Goal: Task Accomplishment & Management: Complete application form

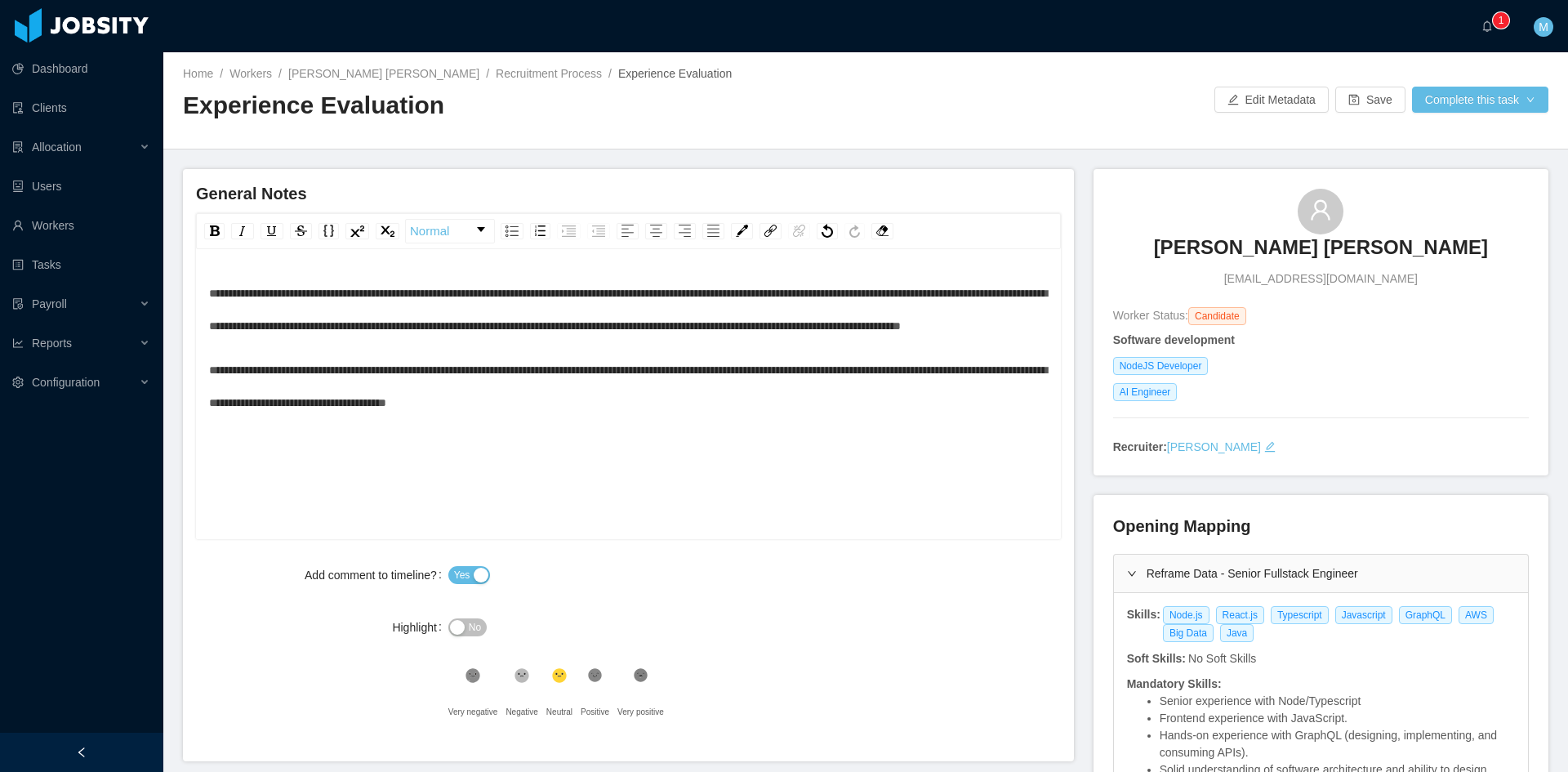
drag, startPoint x: 592, startPoint y: 681, endPoint x: 747, endPoint y: 608, distance: 171.3
click at [592, 681] on icon at bounding box center [595, 676] width 14 height 14
click at [1472, 103] on button "Complete this task" at bounding box center [1480, 100] width 136 height 26
click at [1467, 133] on button "Save Evaluation" at bounding box center [1469, 136] width 127 height 26
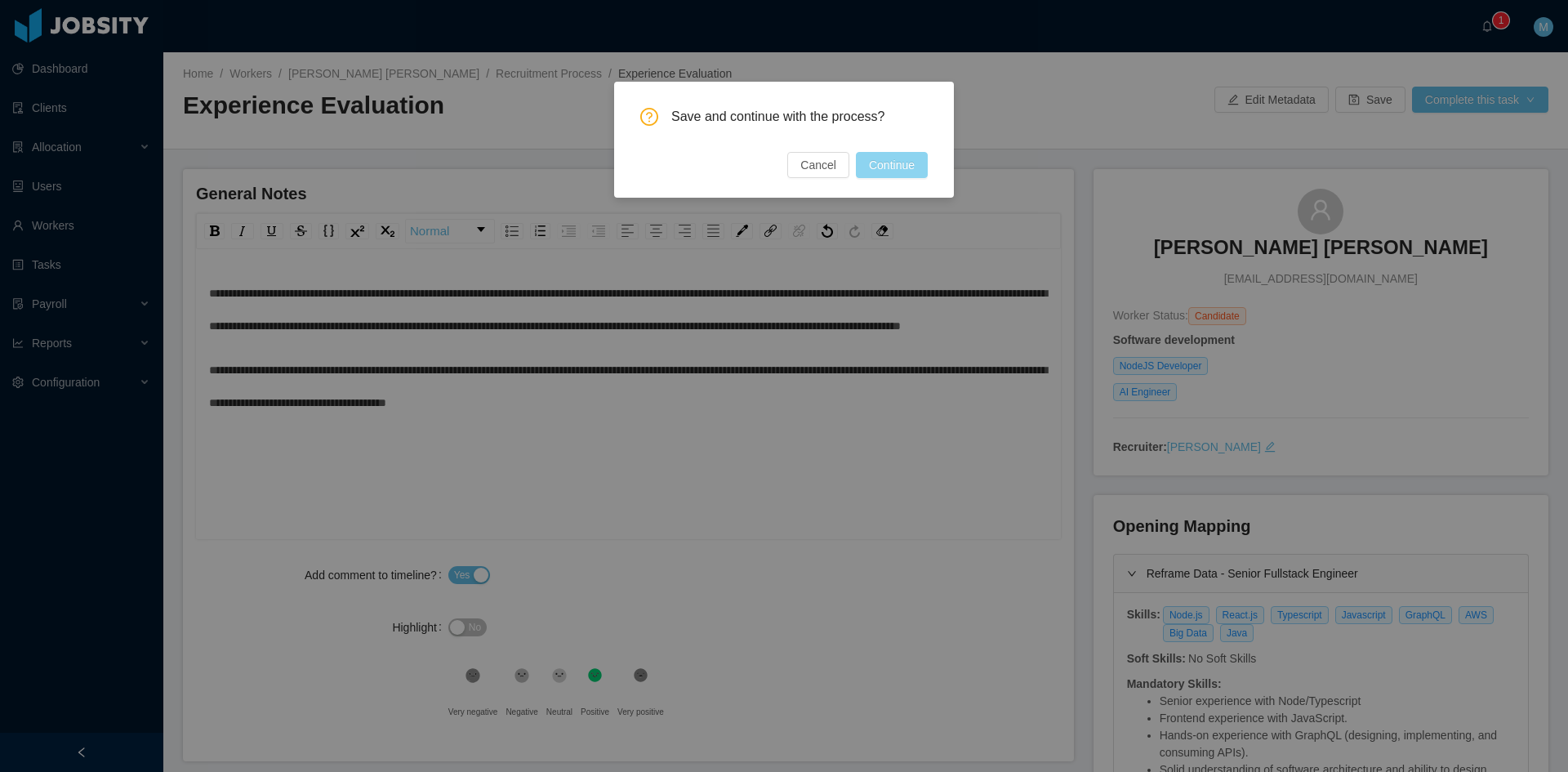
click at [904, 170] on button "Continue" at bounding box center [891, 165] width 71 height 26
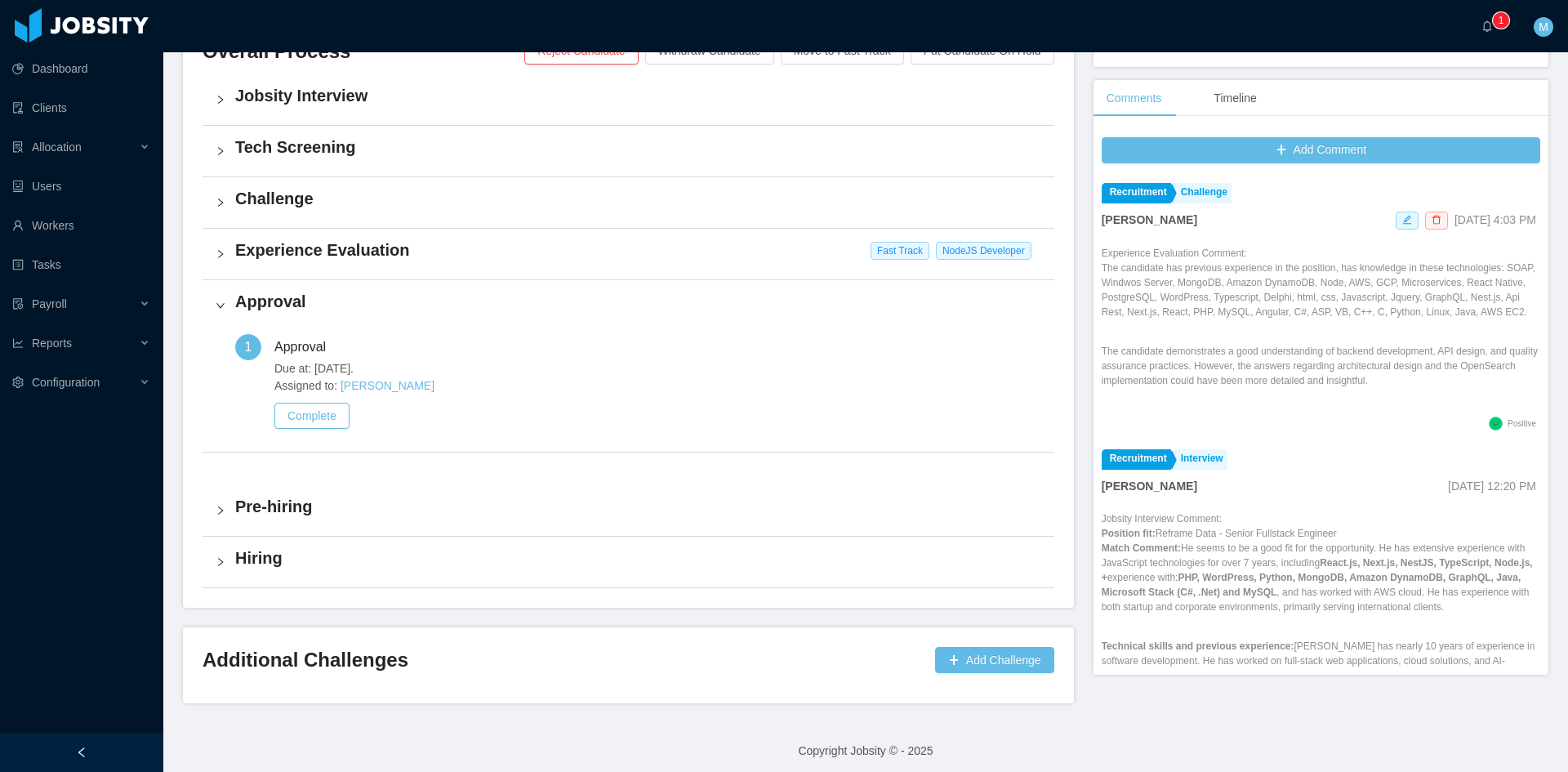
scroll to position [416, 0]
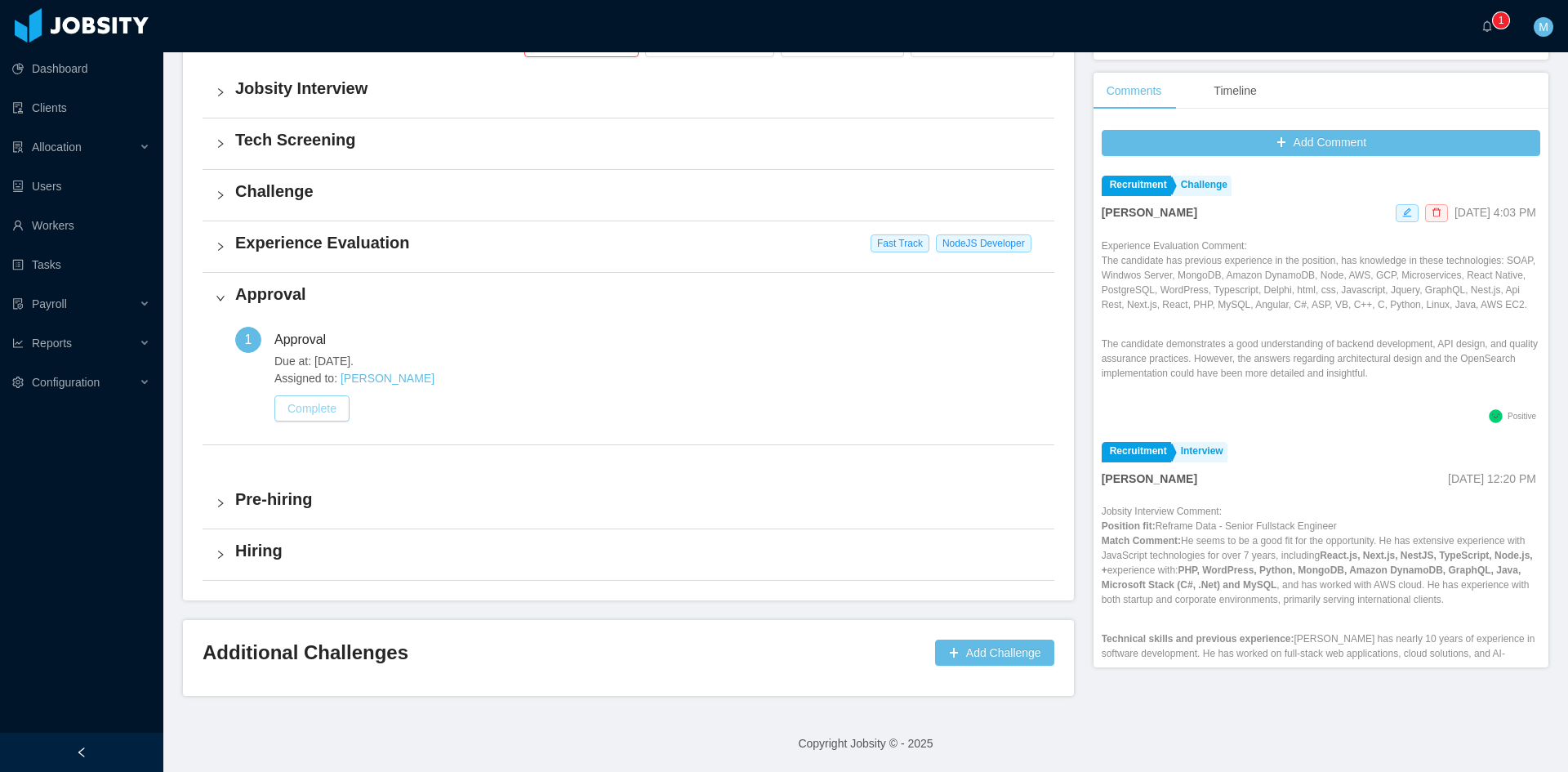
click at [307, 407] on button "Complete" at bounding box center [312, 408] width 75 height 26
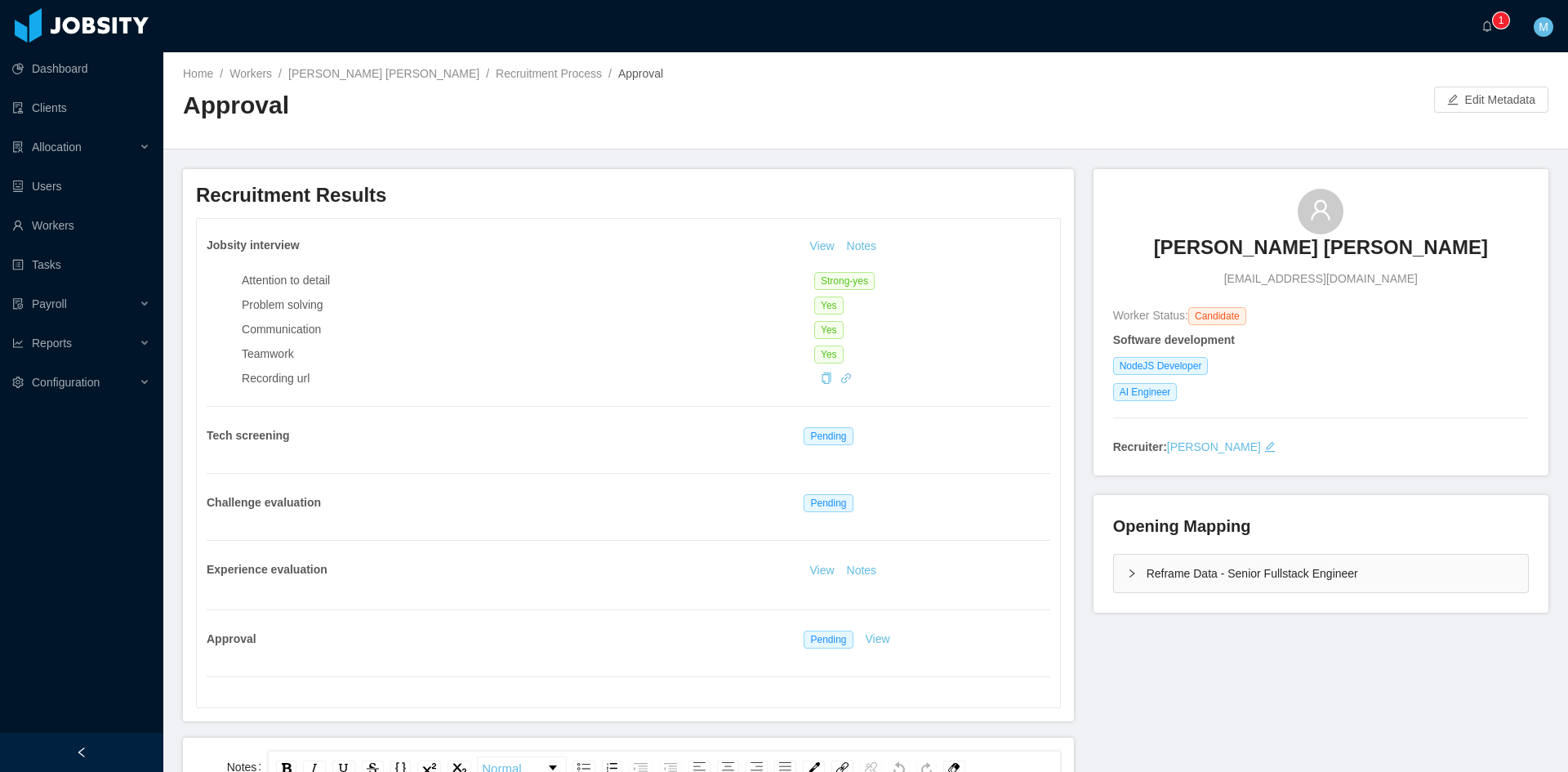
scroll to position [272, 0]
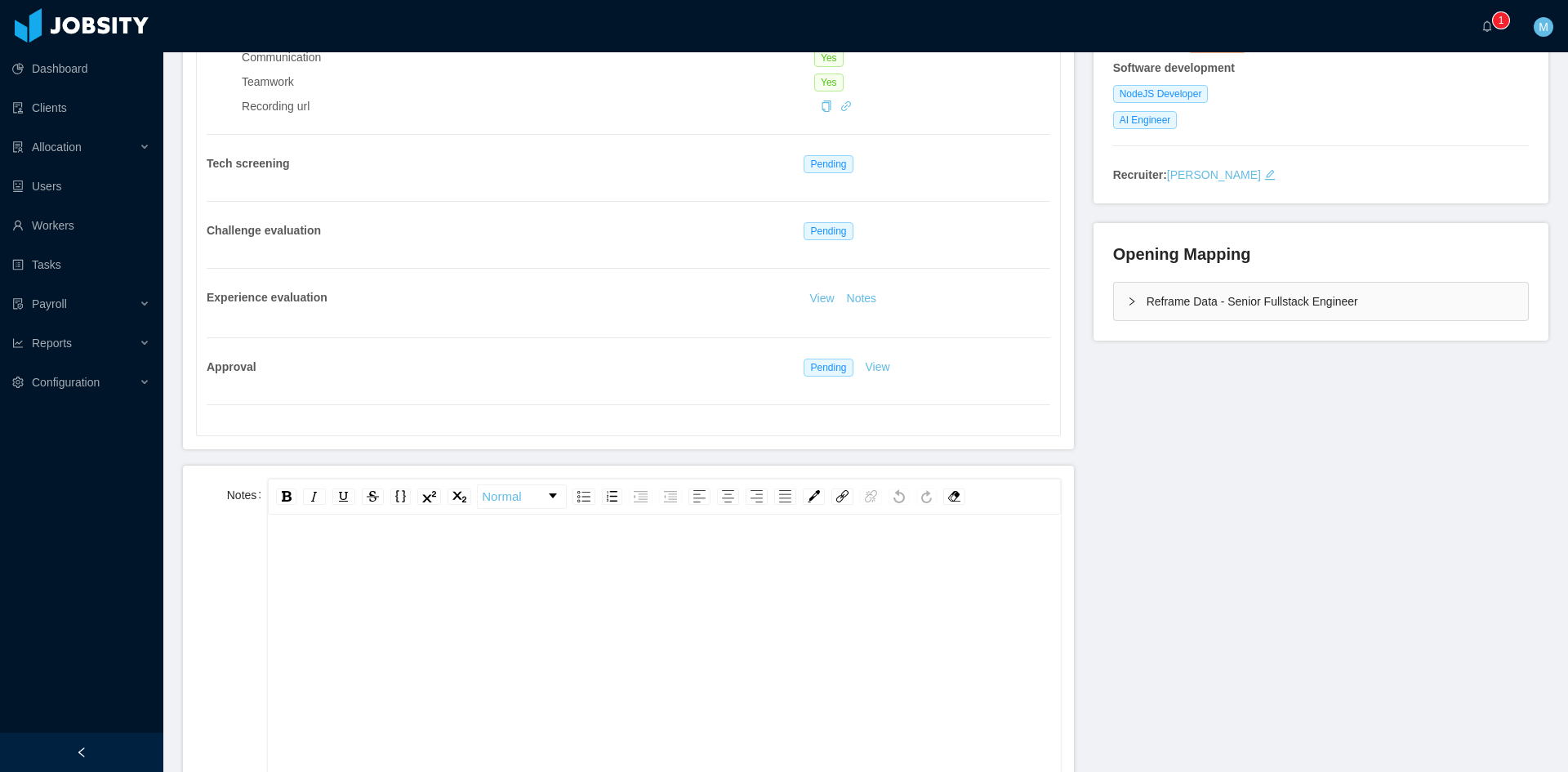
click at [489, 552] on div "rdw-editor" at bounding box center [664, 559] width 766 height 33
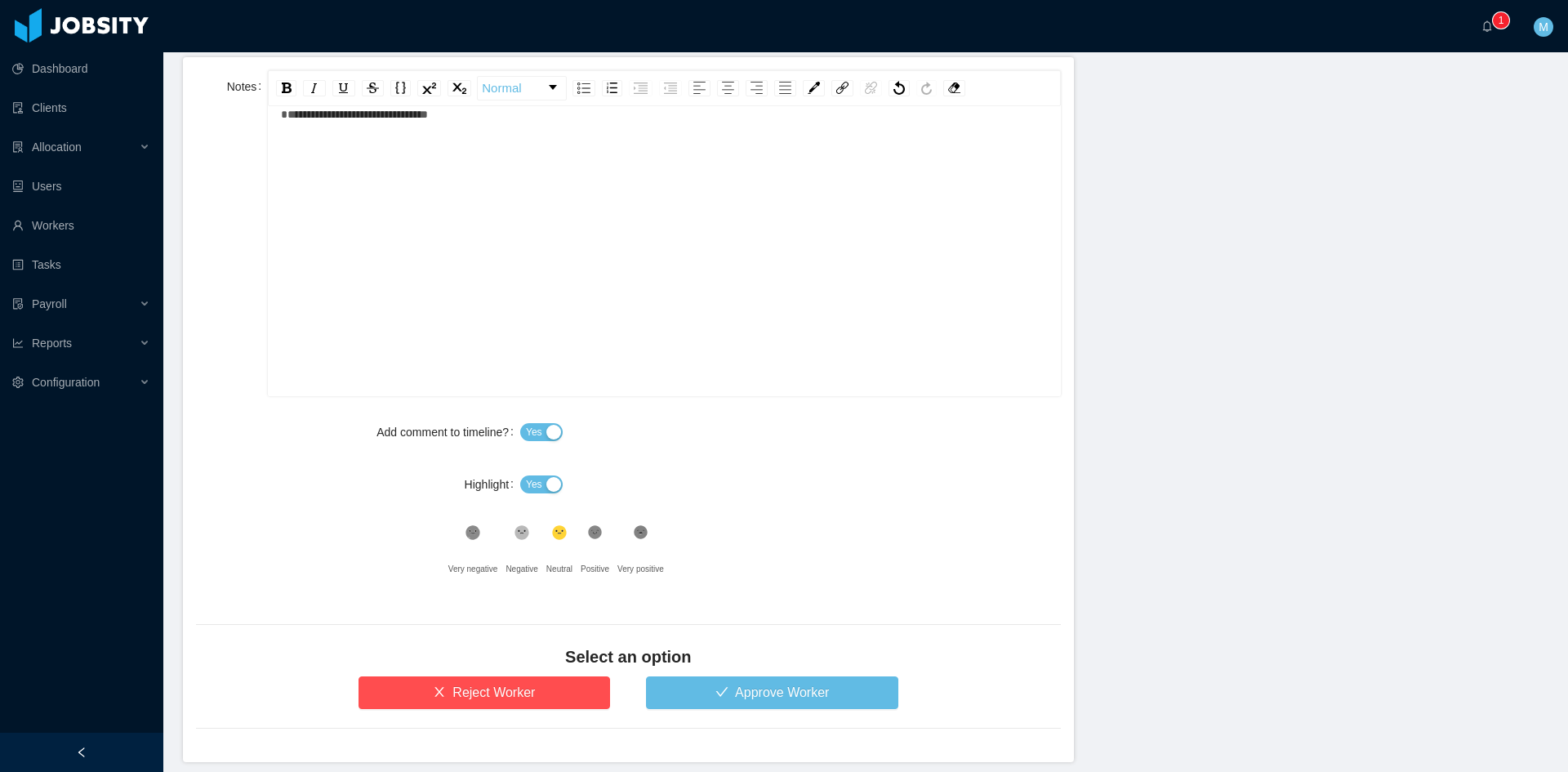
scroll to position [747, 0]
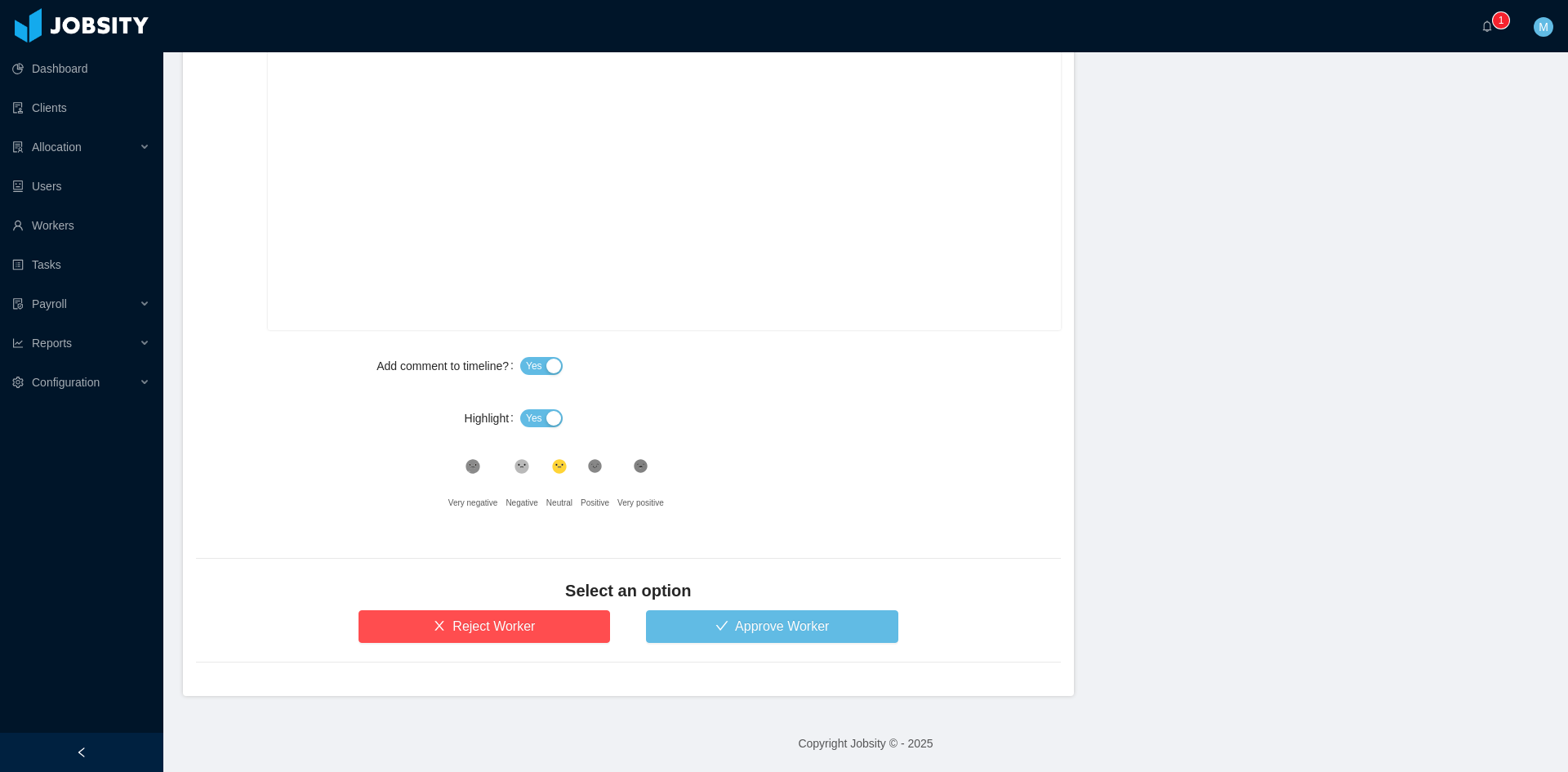
click at [530, 403] on div "Yes" at bounding box center [790, 419] width 541 height 33
drag, startPoint x: 535, startPoint y: 410, endPoint x: 561, endPoint y: 449, distance: 46.9
click at [536, 418] on span "Yes" at bounding box center [534, 418] width 16 height 16
click at [588, 466] on icon at bounding box center [595, 467] width 14 height 14
click at [700, 619] on button "Approve Worker" at bounding box center [772, 626] width 252 height 33
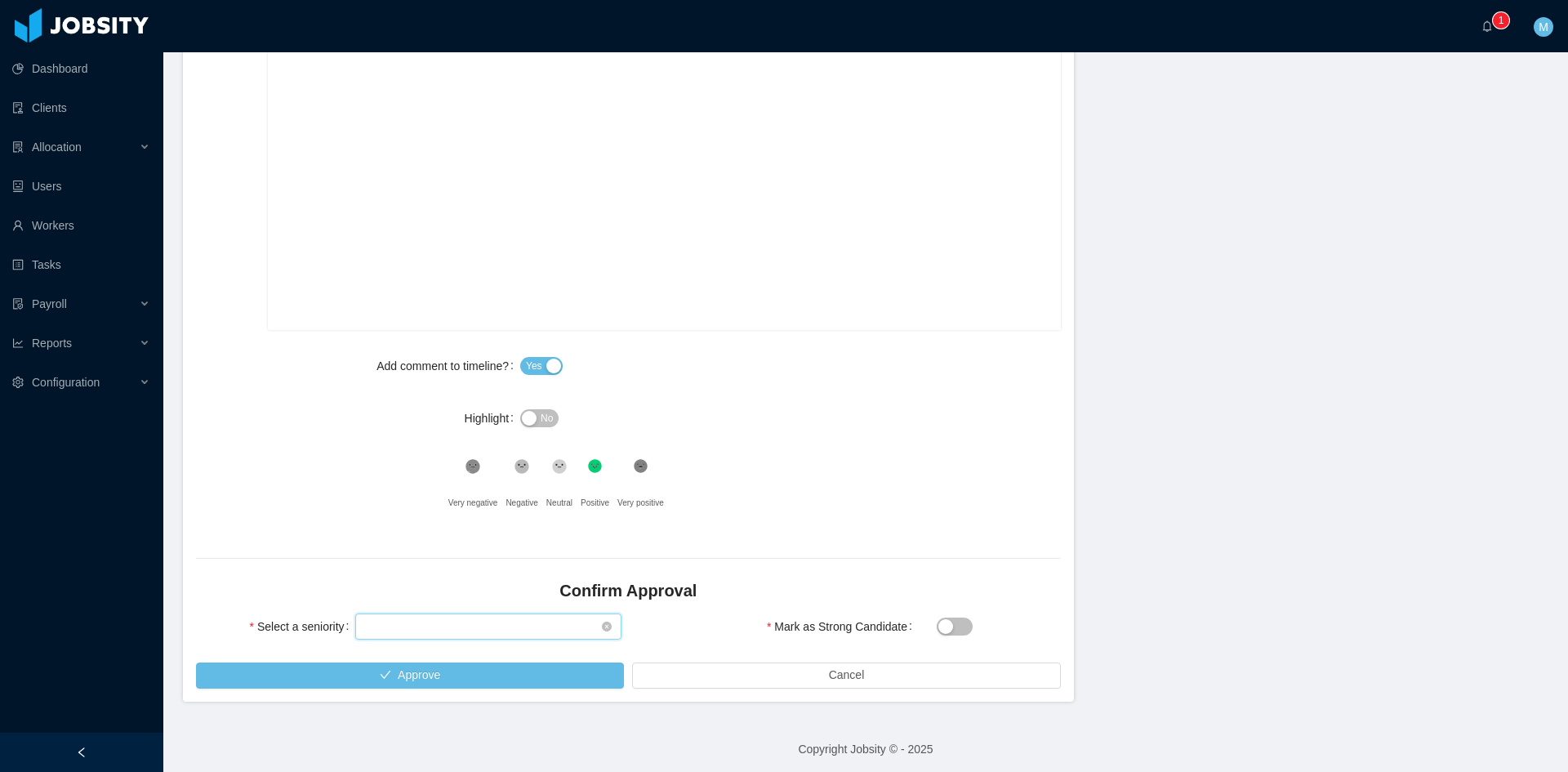
click at [499, 627] on div "Select seniority" at bounding box center [483, 626] width 236 height 24
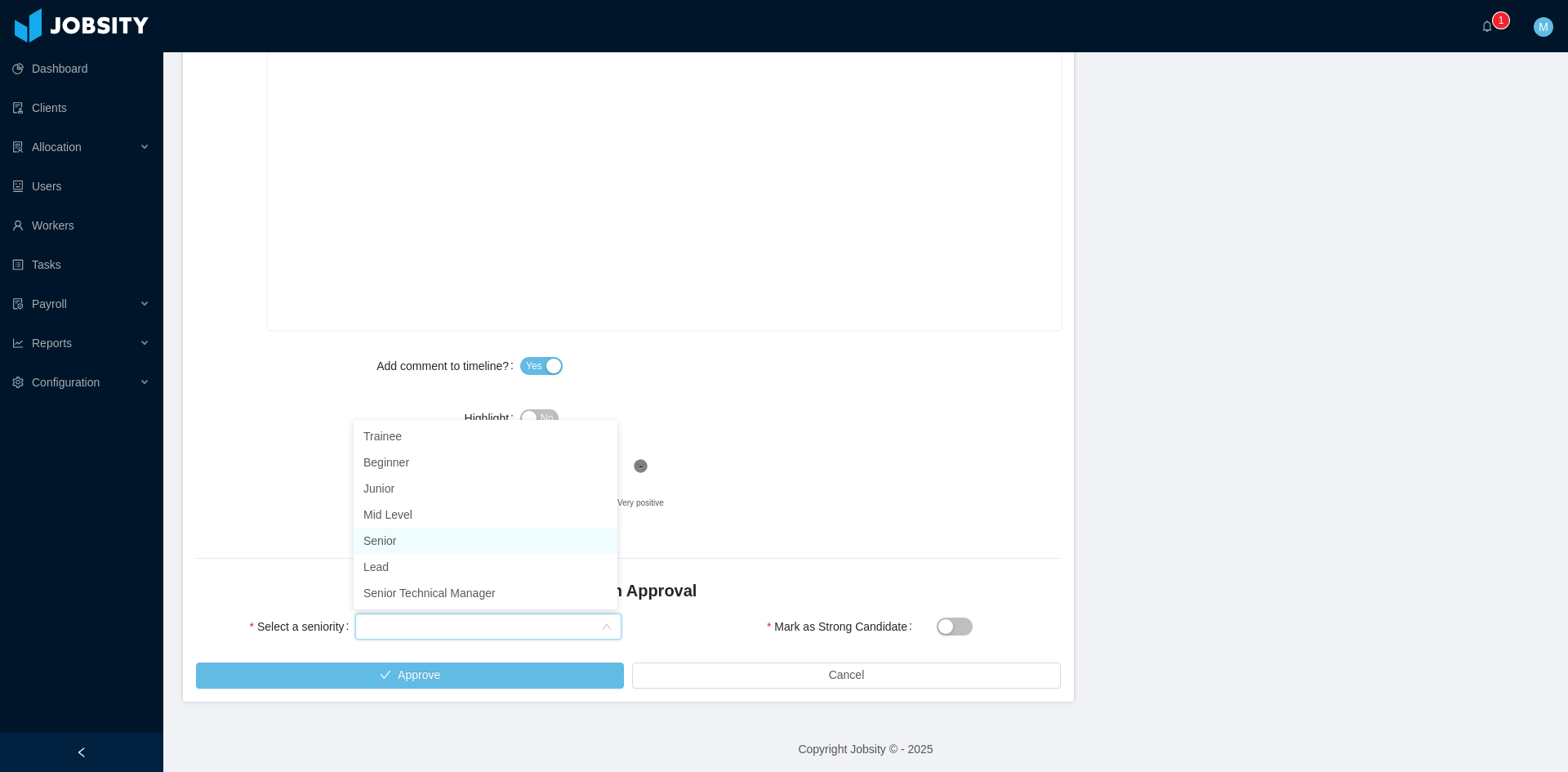
click at [427, 542] on li "Senior" at bounding box center [486, 541] width 263 height 26
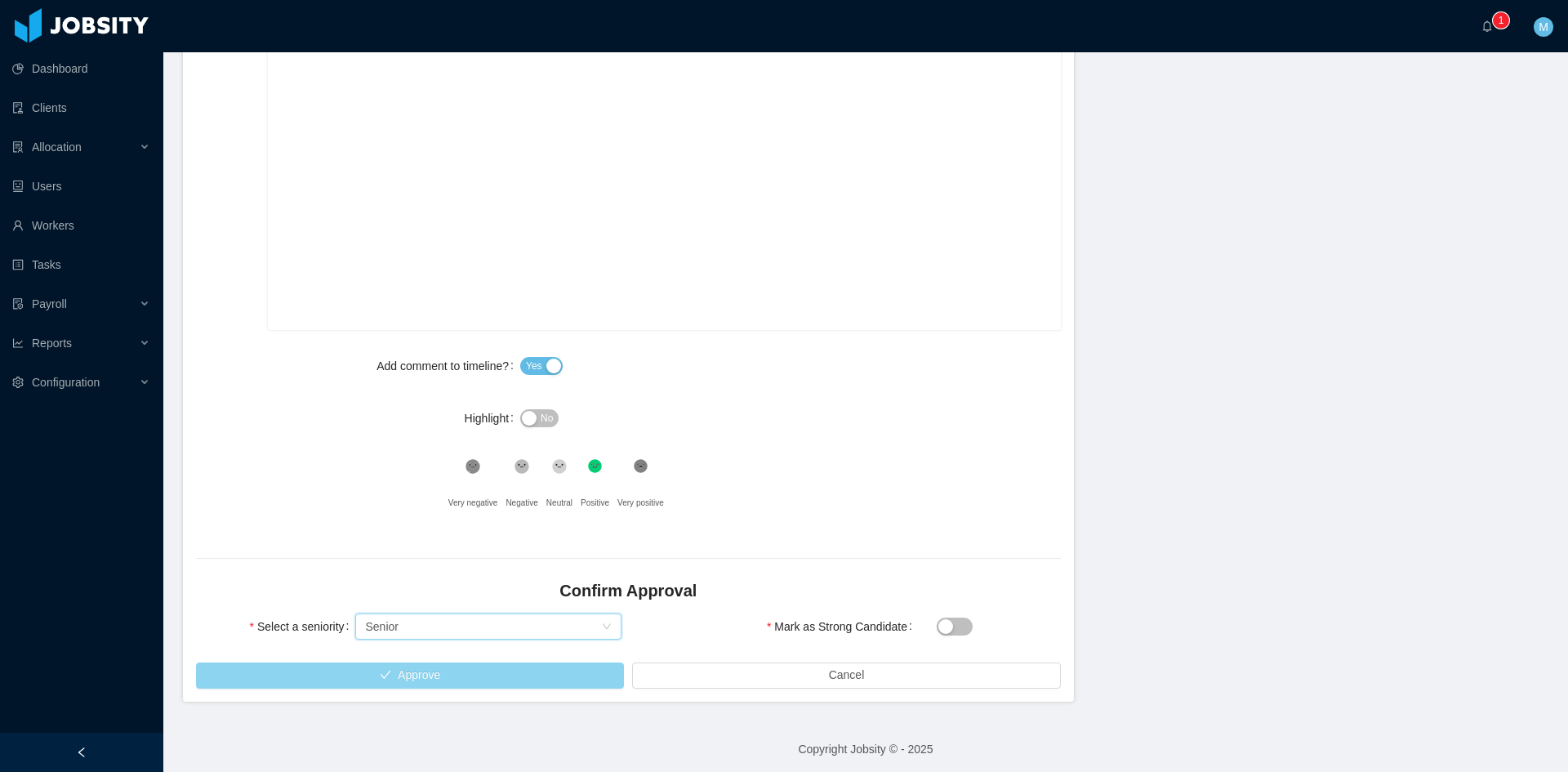
click at [492, 685] on button "Approve" at bounding box center [410, 676] width 428 height 26
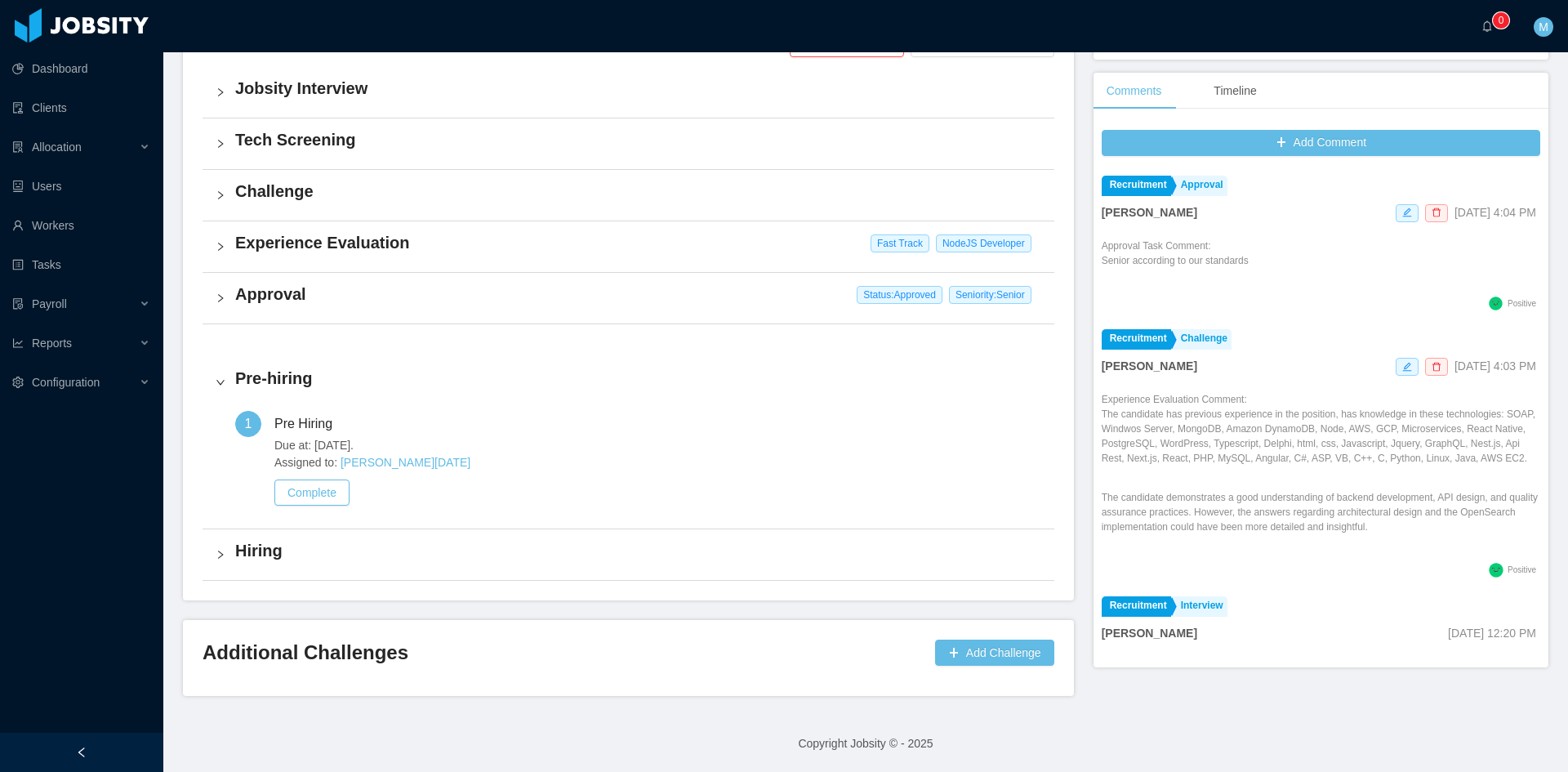
scroll to position [410, 0]
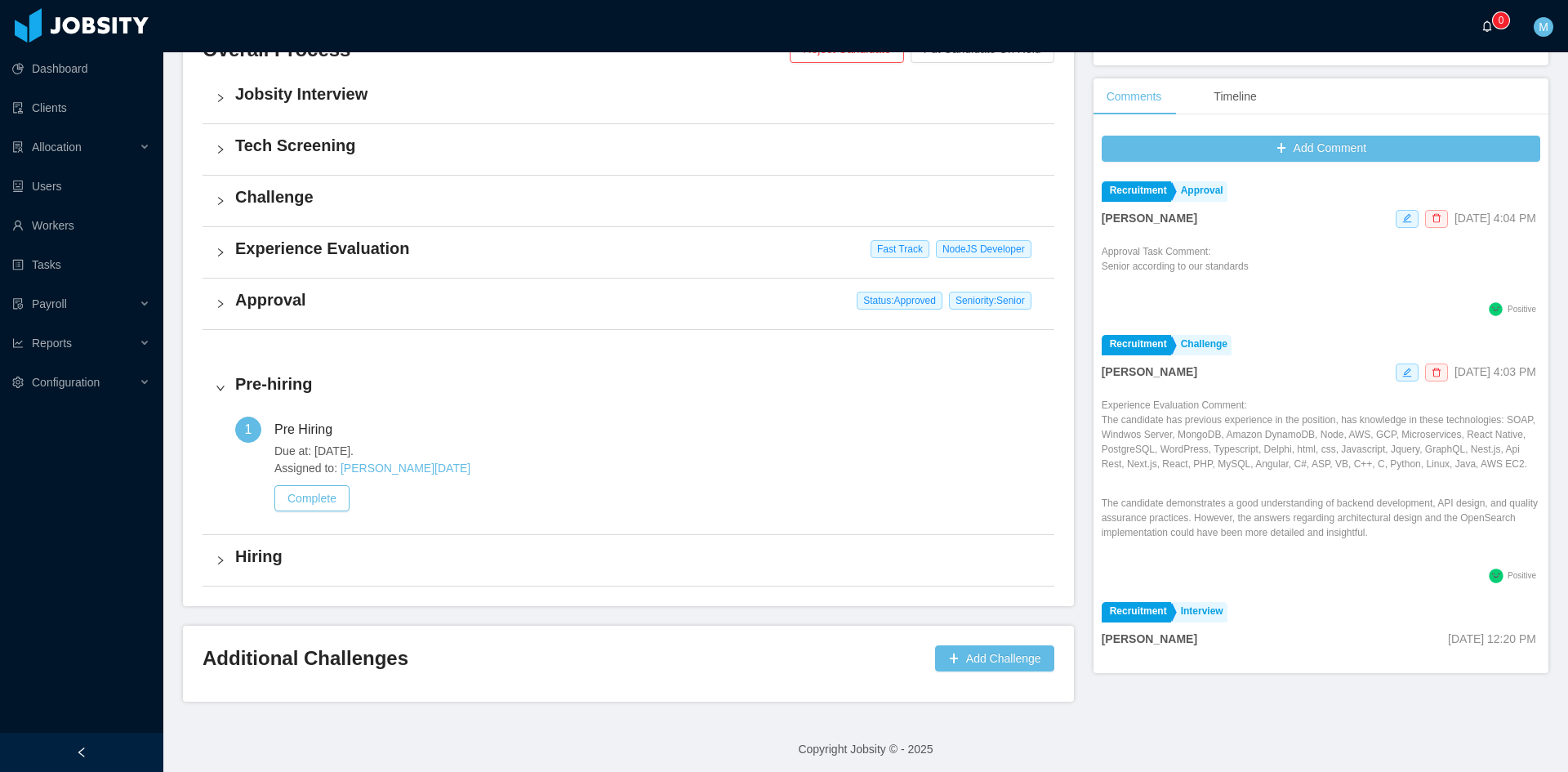
click at [1501, 29] on a=83ded146-cd66-4514-80a8-9a7b1e1b5eb6/Matias%20Marin"] "0" at bounding box center [1491, 26] width 20 height 53
